Goal: Find specific page/section: Find specific page/section

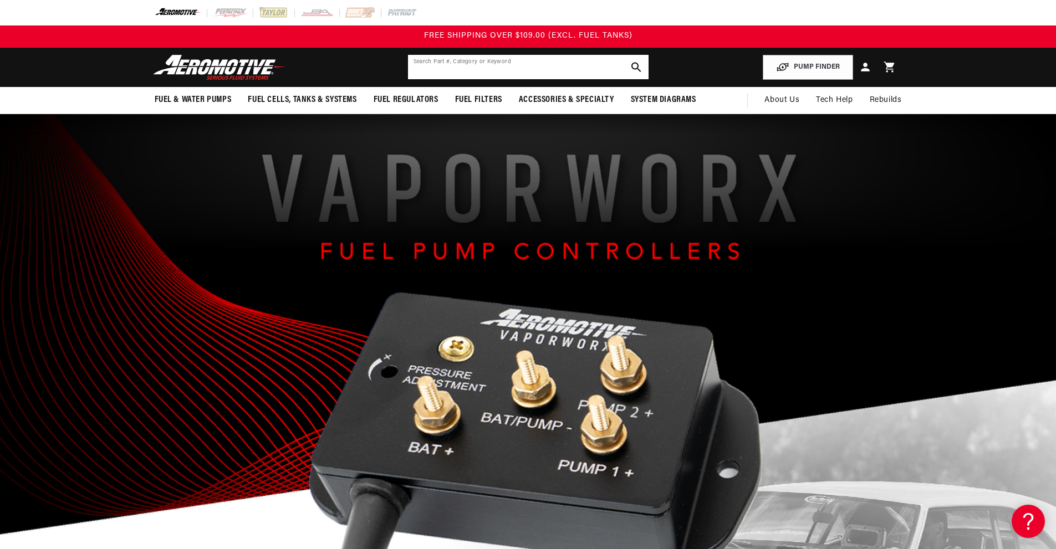
click at [557, 79] on input "text" at bounding box center [528, 67] width 241 height 24
type input "66701"
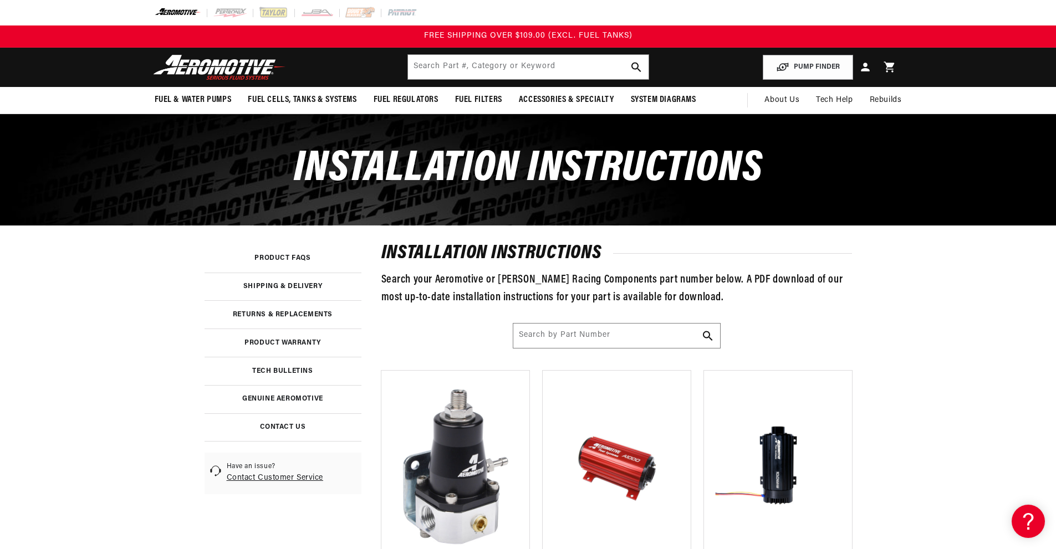
scroll to position [222, 0]
